Goal: Task Accomplishment & Management: Use online tool/utility

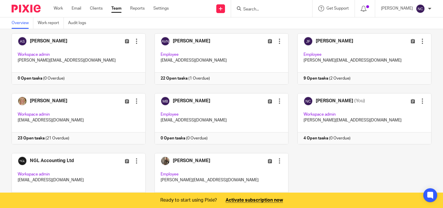
scroll to position [59, 0]
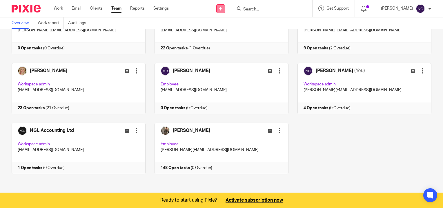
click at [221, 8] on icon at bounding box center [220, 8] width 3 height 3
click at [219, 35] on link "Create task" at bounding box center [221, 35] width 41 height 8
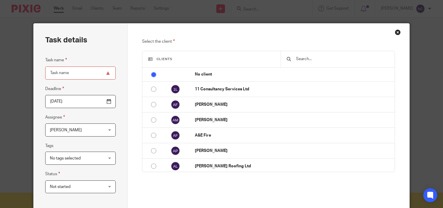
click at [308, 58] on input "text" at bounding box center [342, 59] width 94 height 6
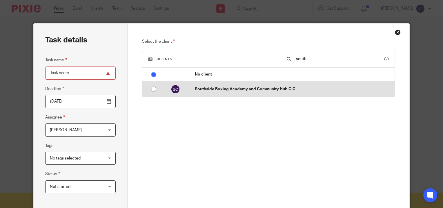
type input "south"
click at [234, 88] on p "Southside Boxing Academy and Community Hub CIC" at bounding box center [293, 89] width 197 height 6
radio input "false"
radio input "true"
click at [151, 89] on input "radio" at bounding box center [153, 88] width 11 height 11
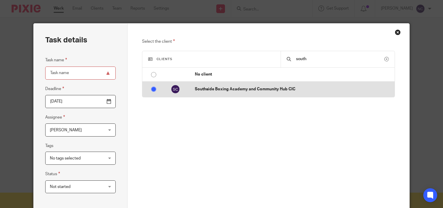
click at [173, 87] on img at bounding box center [175, 88] width 9 height 9
click at [218, 90] on p "Southside Boxing Academy and Community Hub CIC" at bounding box center [293, 89] width 197 height 6
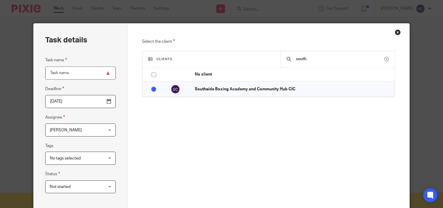
click at [76, 75] on input "Task name" at bounding box center [80, 72] width 70 height 13
click at [395, 32] on div "Close this dialog window" at bounding box center [398, 32] width 6 height 6
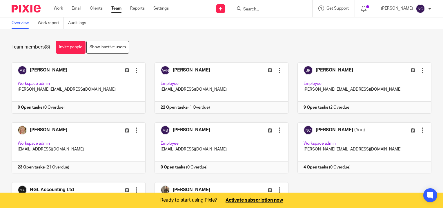
scroll to position [59, 0]
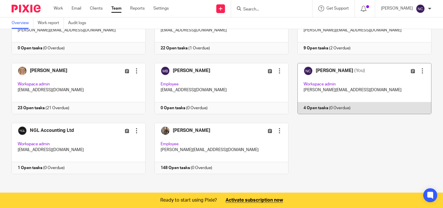
click at [337, 108] on link at bounding box center [359, 88] width 143 height 51
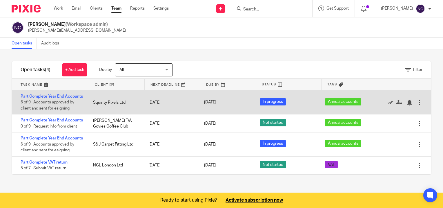
scroll to position [10, 0]
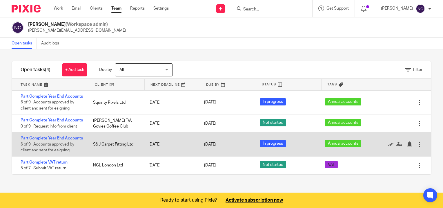
click at [47, 139] on link "Part Complete Year End Accounts" at bounding box center [52, 138] width 62 height 4
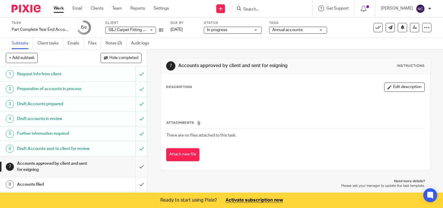
scroll to position [19, 0]
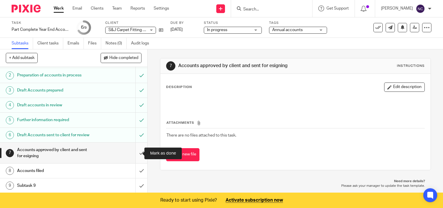
click at [135, 152] on input "submit" at bounding box center [73, 152] width 147 height 21
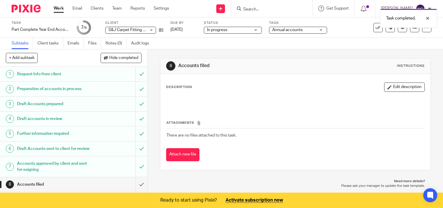
scroll to position [19, 0]
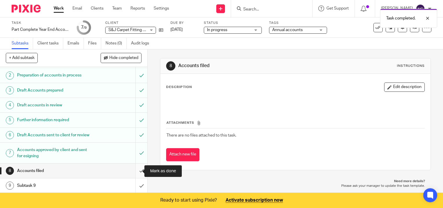
click at [133, 172] on input "submit" at bounding box center [73, 170] width 147 height 14
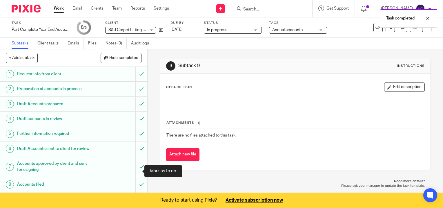
scroll to position [19, 0]
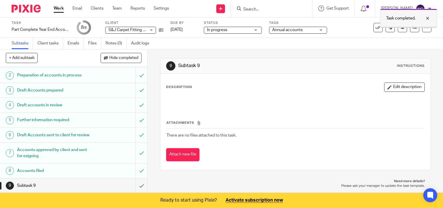
drag, startPoint x: 426, startPoint y: 20, endPoint x: 310, endPoint y: 65, distance: 124.8
click at [426, 20] on div at bounding box center [423, 18] width 16 height 7
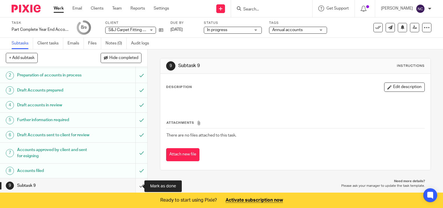
click at [136, 186] on input "submit" at bounding box center [73, 185] width 147 height 14
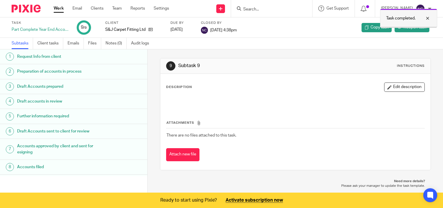
click at [424, 19] on div at bounding box center [423, 18] width 16 height 7
